Goal: Find contact information: Find contact information

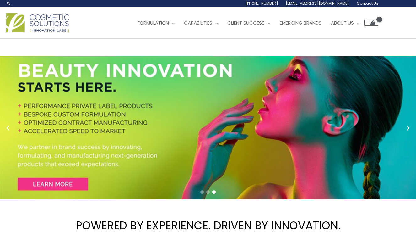
click at [0, 0] on span "Contact Us" at bounding box center [0, 0] width 0 height 0
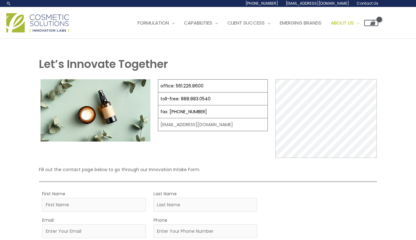
click at [0, 0] on span "Contact Us" at bounding box center [0, 0] width 0 height 0
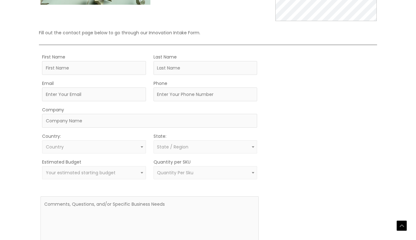
scroll to position [126, 0]
